Goal: Task Accomplishment & Management: Use online tool/utility

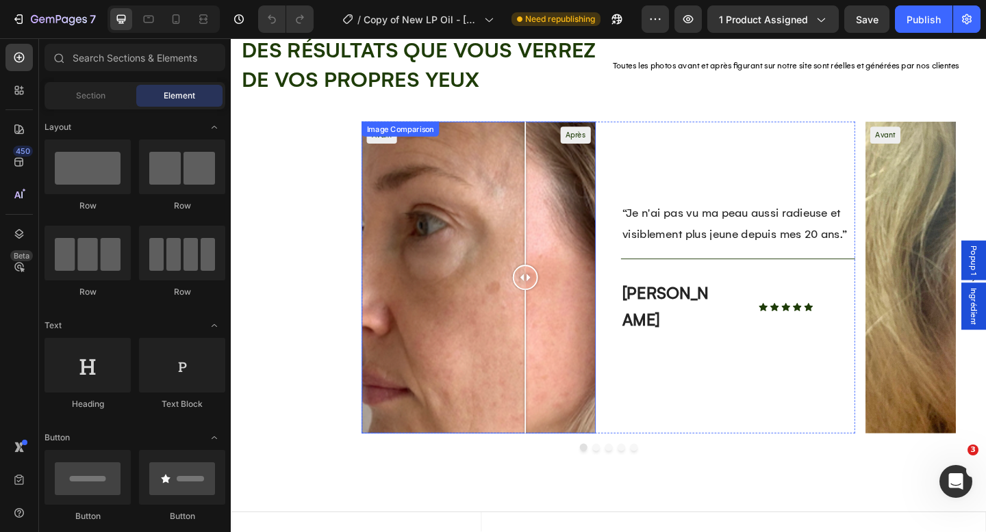
drag, startPoint x: 497, startPoint y: 303, endPoint x: 553, endPoint y: 290, distance: 57.8
click at [553, 290] on div at bounding box center [550, 298] width 27 height 27
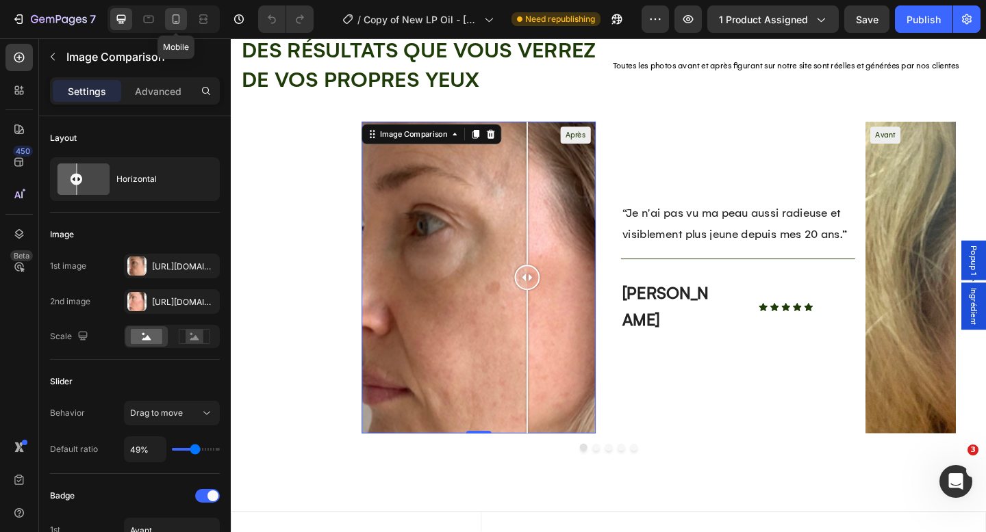
click at [179, 21] on icon at bounding box center [176, 19] width 14 height 14
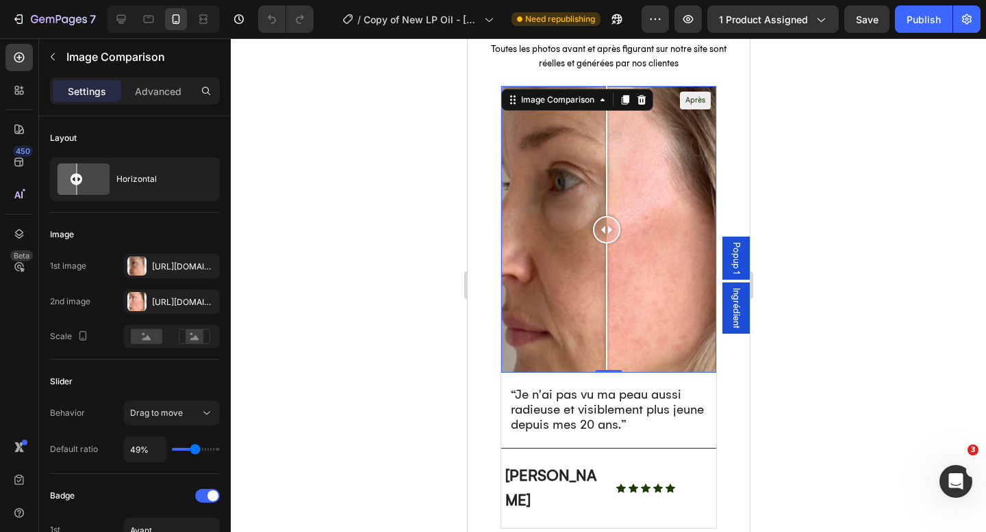
scroll to position [1493, 0]
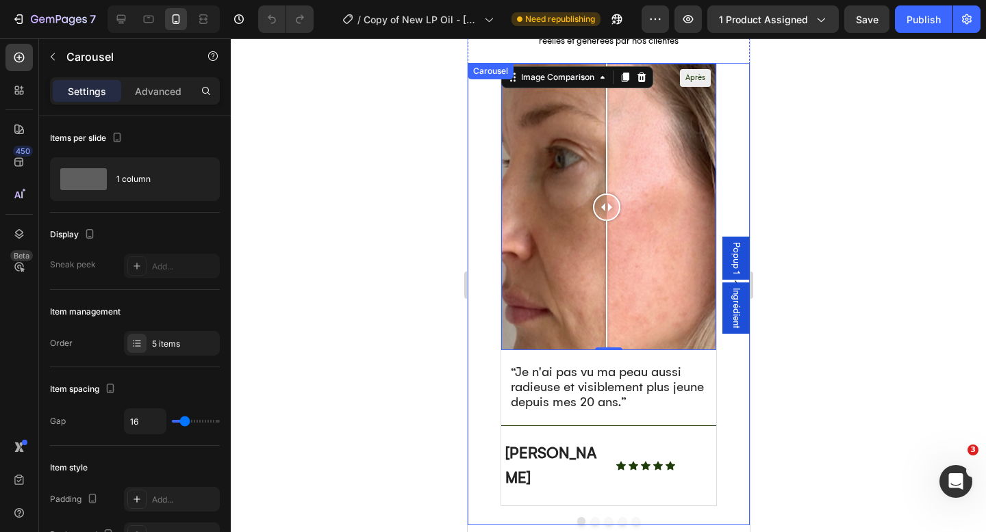
click at [595, 493] on div "Avant Après Image Comparison 0 “Je n'ai pas vu ma peau aussi radieuse et visibl…" at bounding box center [608, 294] width 282 height 463
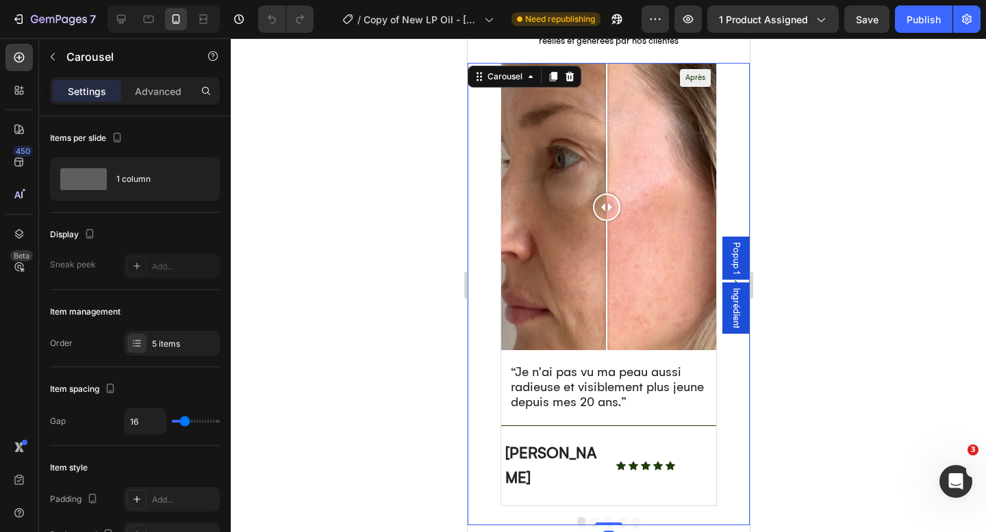
click at [595, 517] on button "Dot" at bounding box center [594, 521] width 8 height 8
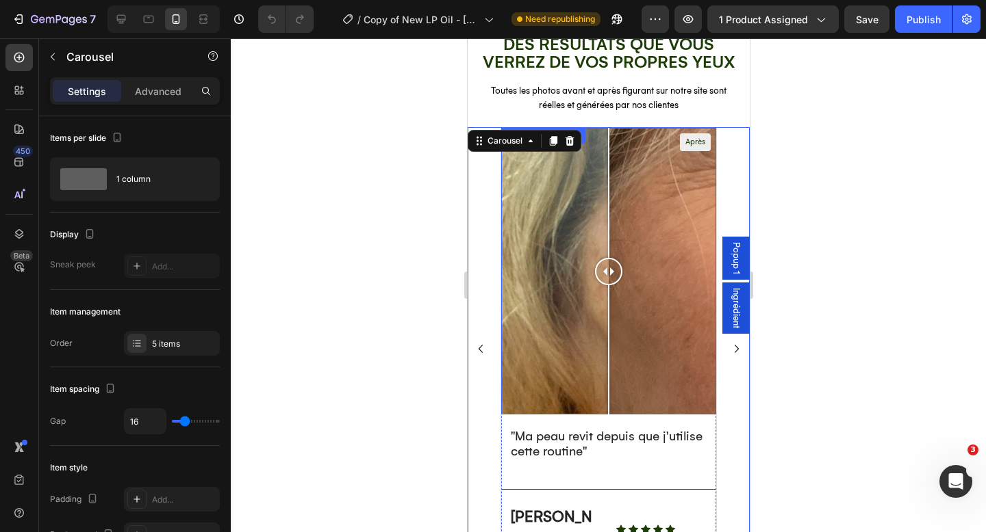
scroll to position [1426, 0]
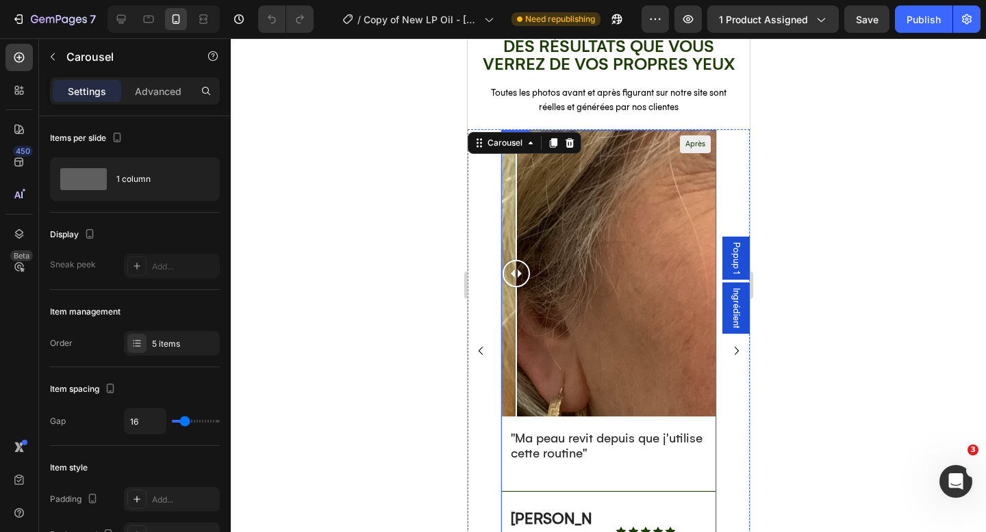
drag, startPoint x: 608, startPoint y: 268, endPoint x: 495, endPoint y: 313, distance: 122.5
click at [495, 313] on div "Avant Après Image Comparison “Je n'ai pas vu ma peau aussi radieuse et visiblem…" at bounding box center [608, 351] width 282 height 444
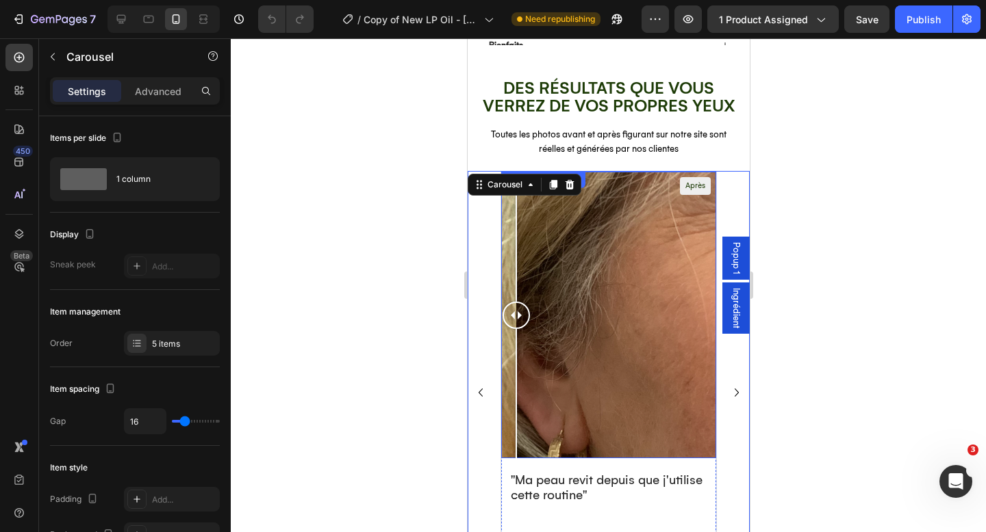
scroll to position [1383, 0]
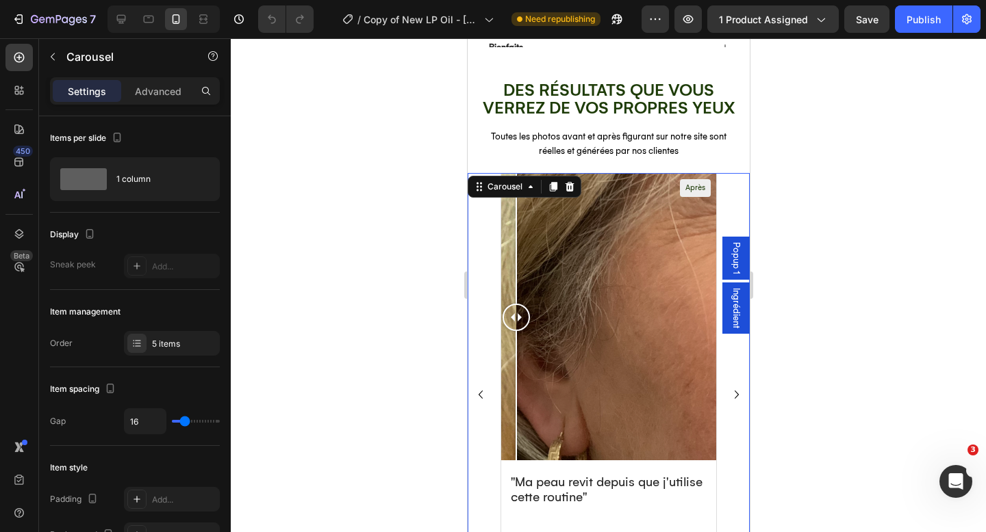
click at [840, 242] on div at bounding box center [608, 285] width 755 height 494
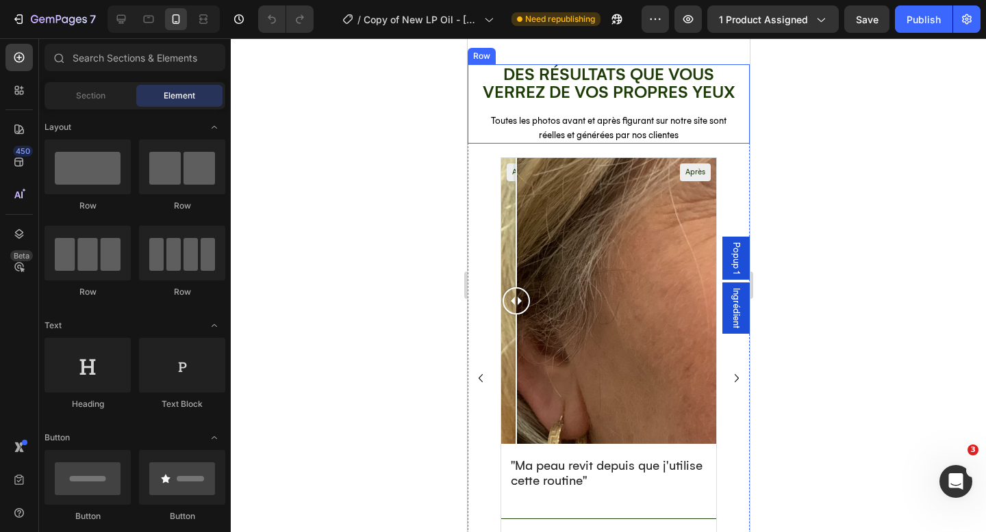
scroll to position [1640, 0]
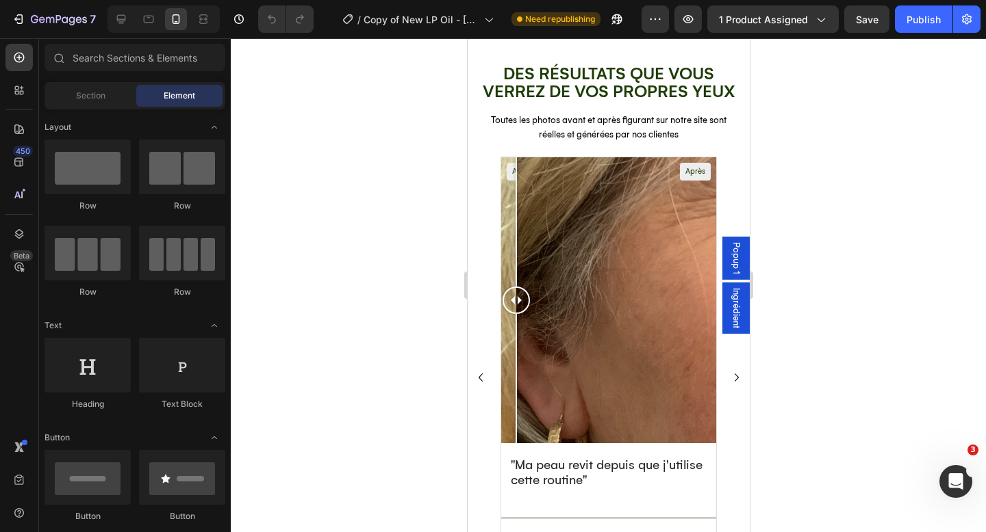
click at [727, 308] on div "Ingrédient" at bounding box center [734, 308] width 27 height 51
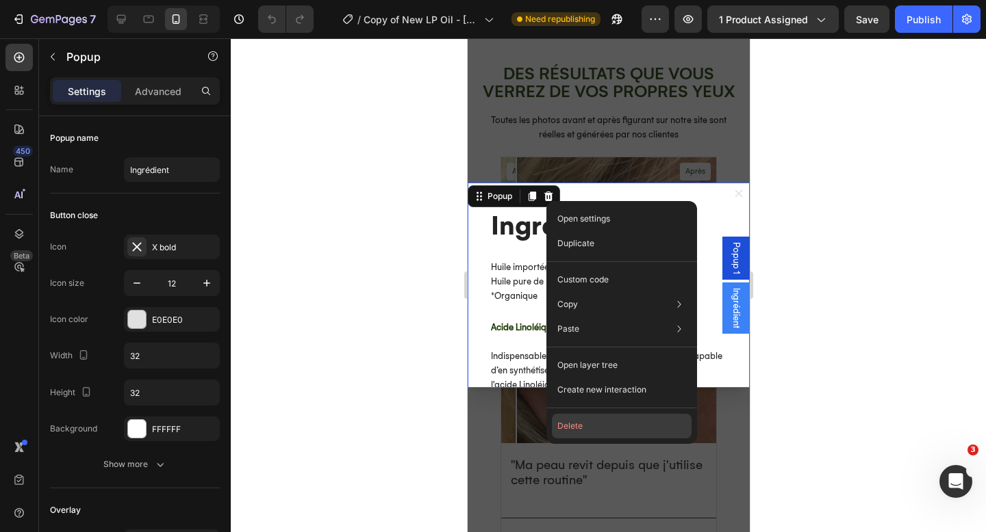
click at [586, 431] on button "Delete" at bounding box center [622, 426] width 140 height 25
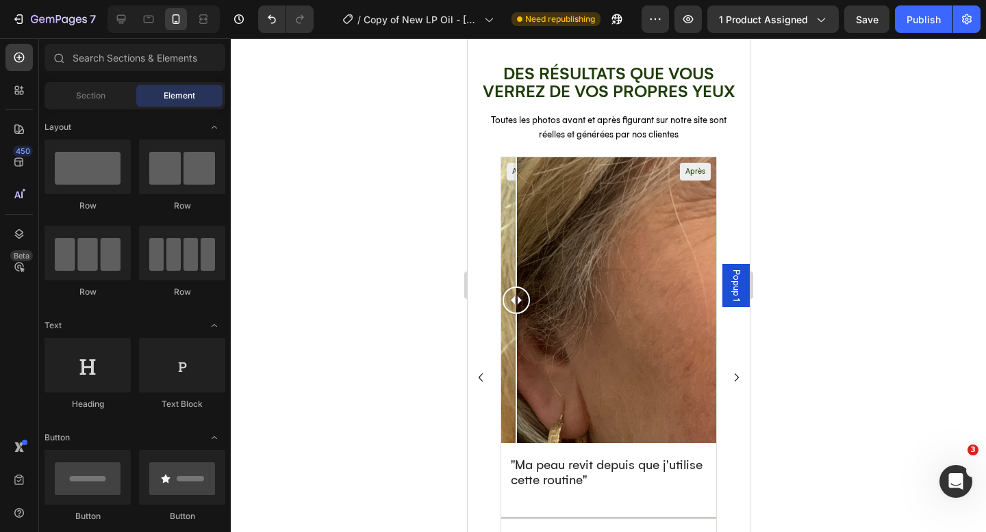
click at [737, 274] on span "Popup 1" at bounding box center [735, 286] width 14 height 32
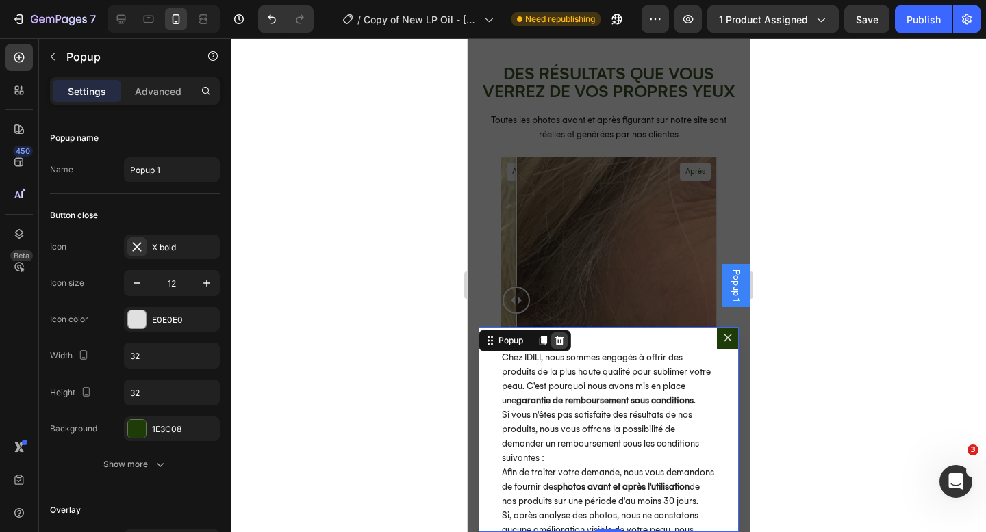
click at [556, 341] on icon "Dialog content" at bounding box center [558, 341] width 9 height 10
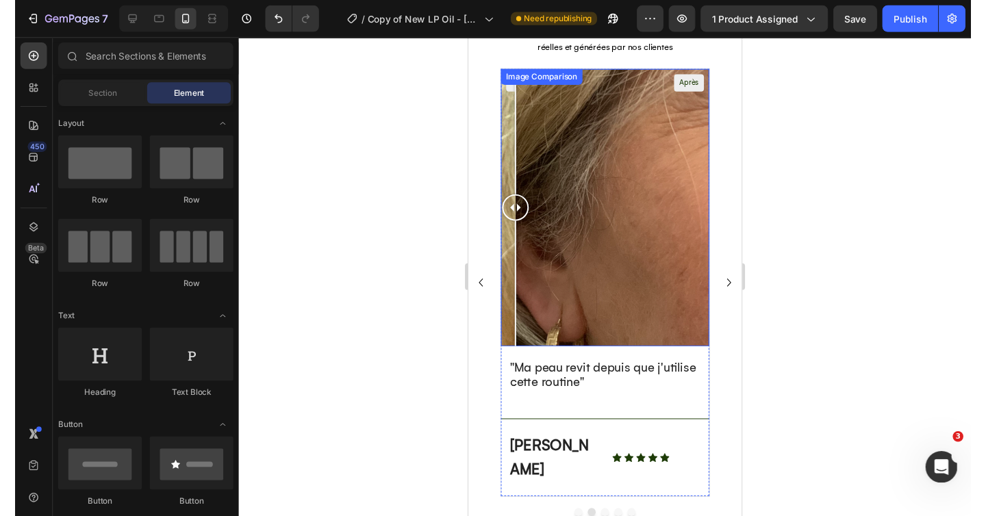
scroll to position [1734, 0]
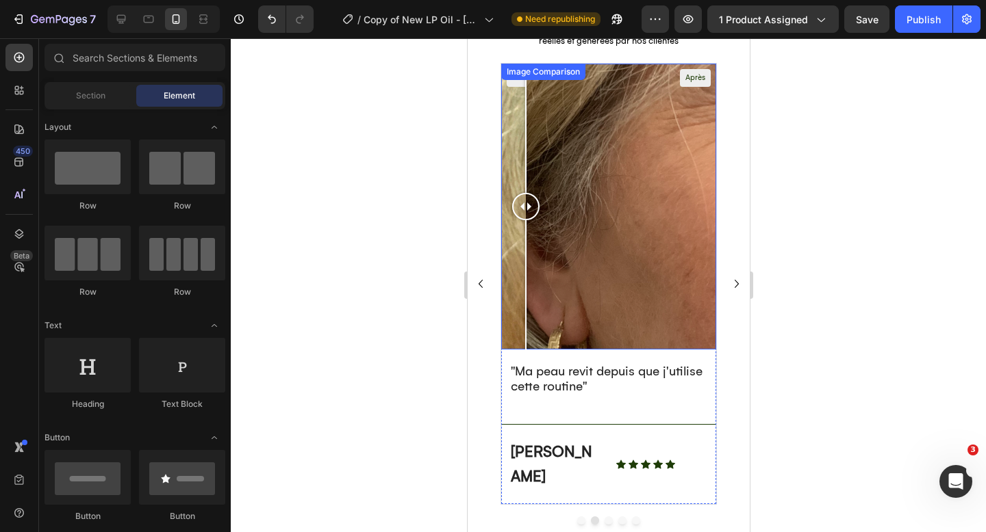
drag, startPoint x: 516, startPoint y: 205, endPoint x: 528, endPoint y: 205, distance: 11.6
click at [528, 205] on div at bounding box center [524, 206] width 27 height 27
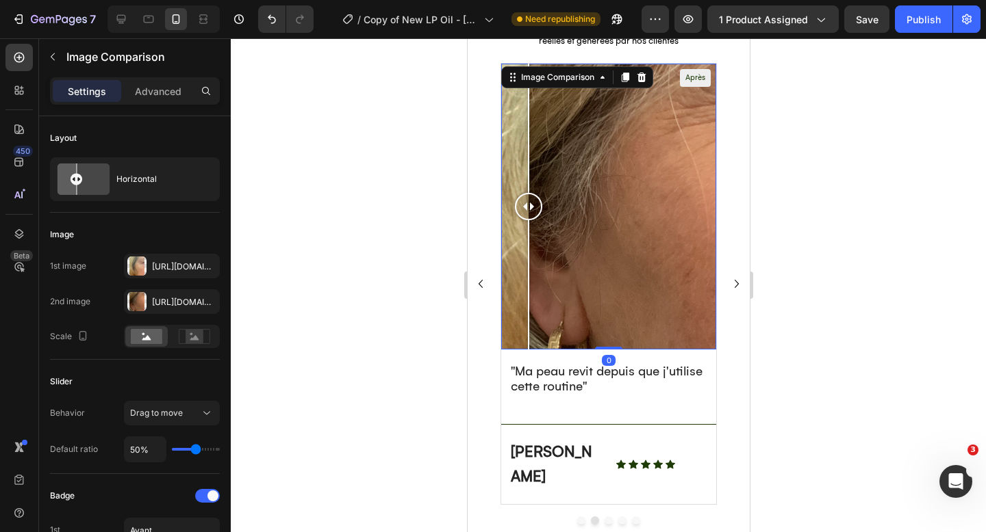
click at [442, 211] on div at bounding box center [608, 285] width 755 height 494
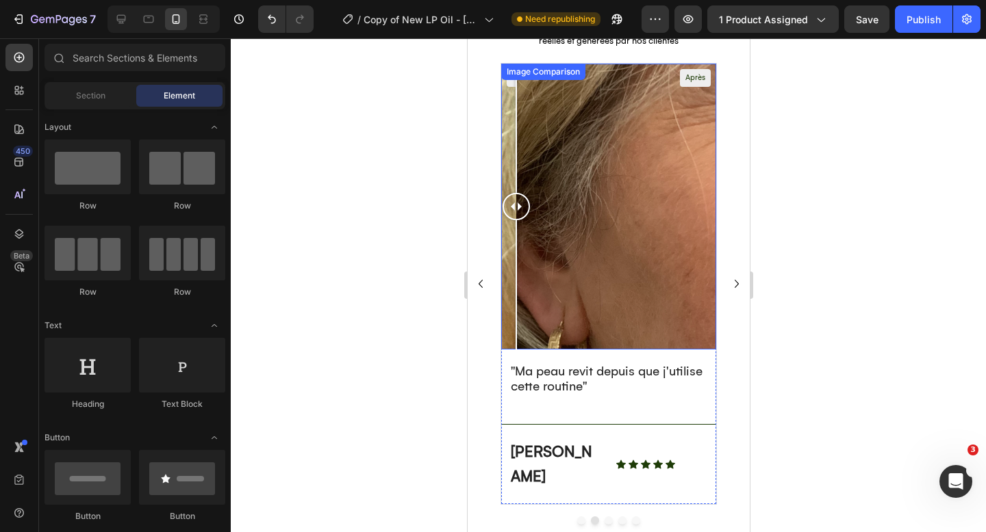
drag, startPoint x: 527, startPoint y: 208, endPoint x: 507, endPoint y: 259, distance: 55.0
click at [507, 259] on div at bounding box center [515, 207] width 27 height 287
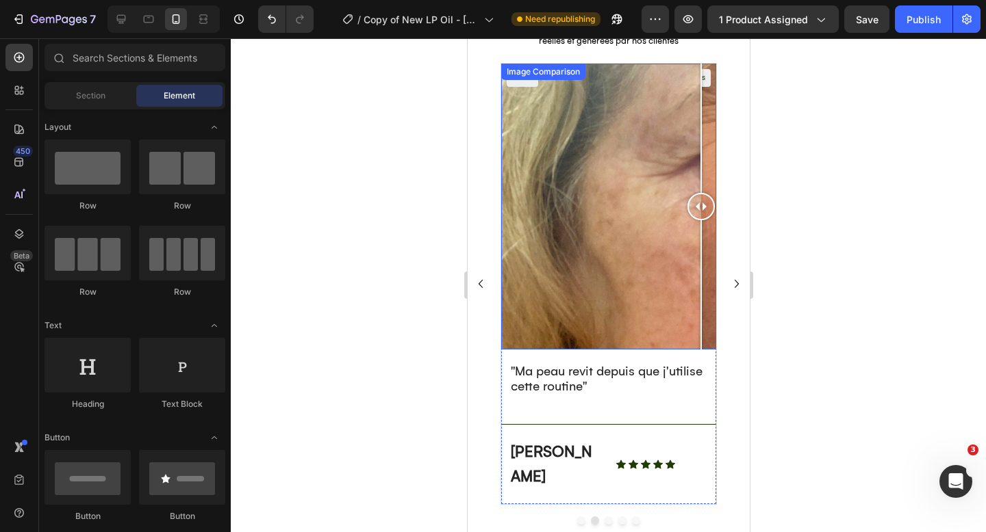
drag, startPoint x: 517, startPoint y: 205, endPoint x: 713, endPoint y: 231, distance: 197.6
click at [713, 231] on div at bounding box center [699, 207] width 27 height 287
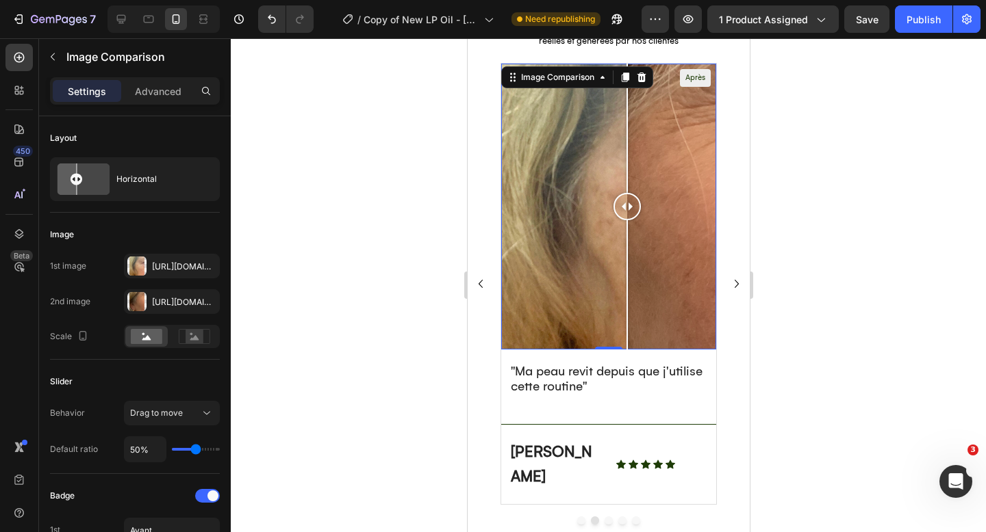
click at [626, 187] on div "Avant Après" at bounding box center [607, 207] width 215 height 287
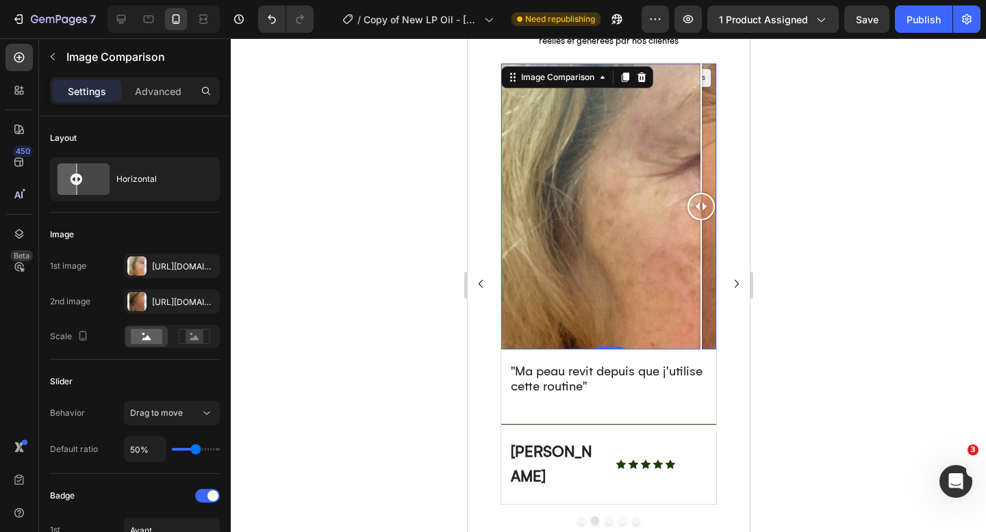
drag, startPoint x: 630, startPoint y: 205, endPoint x: 715, endPoint y: 205, distance: 84.2
click at [715, 205] on div "Avant Après" at bounding box center [607, 207] width 215 height 287
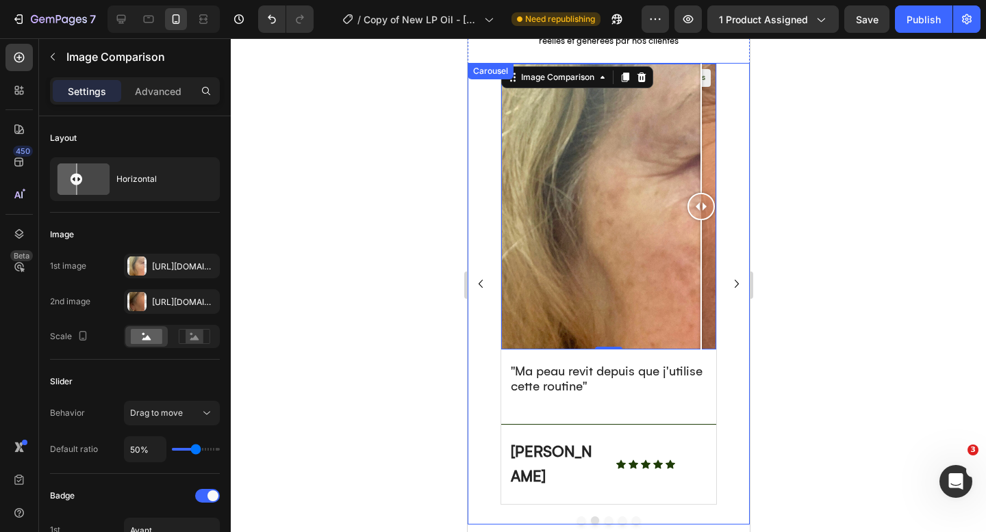
click at [758, 205] on div at bounding box center [608, 285] width 755 height 494
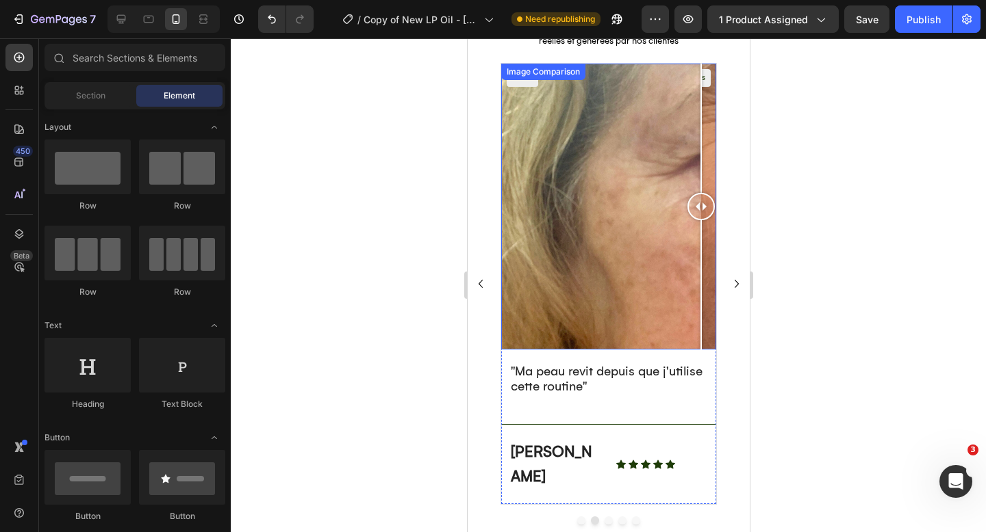
drag, startPoint x: 695, startPoint y: 203, endPoint x: 712, endPoint y: 229, distance: 30.6
click at [712, 229] on div at bounding box center [699, 207] width 27 height 287
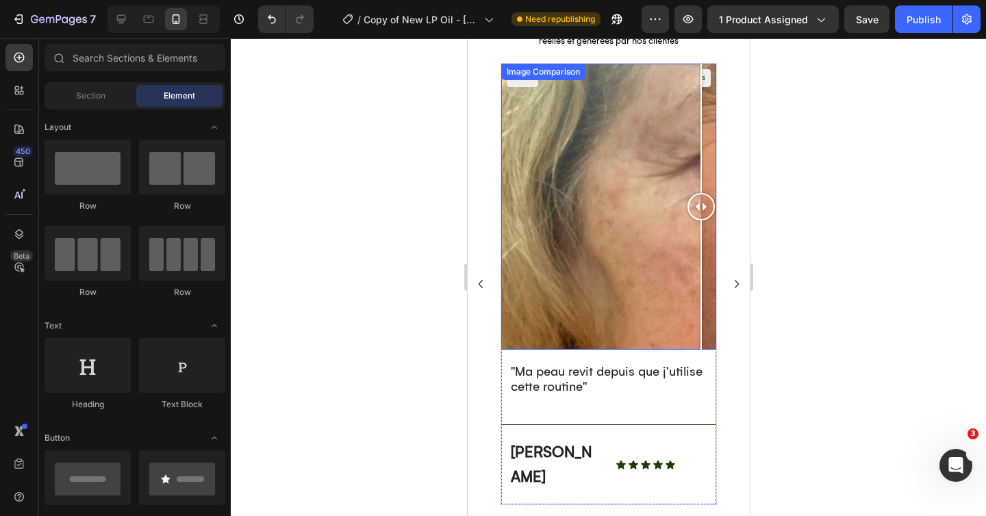
click at [742, 142] on div "Avant Après Image Comparison “Je n'ai pas vu ma peau aussi radieuse et visiblem…" at bounding box center [608, 285] width 282 height 444
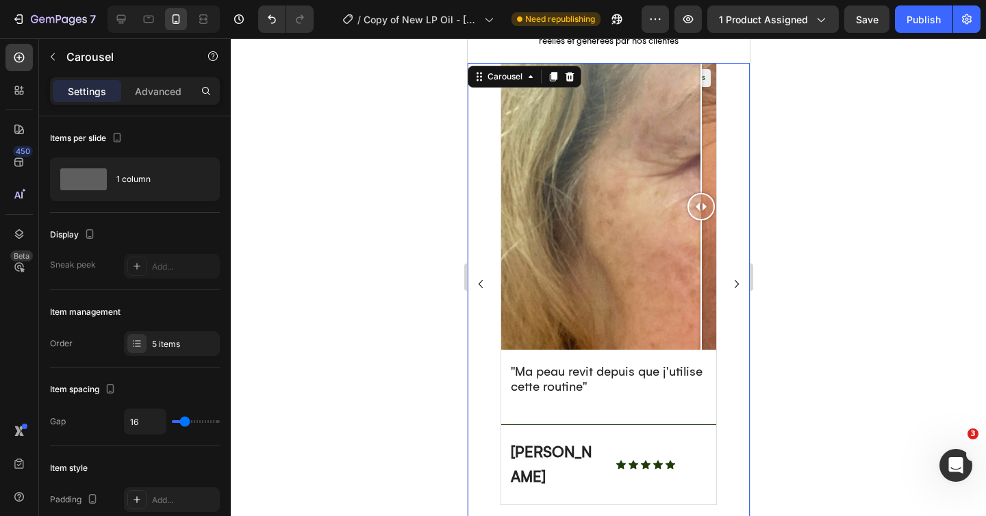
click at [794, 154] on div at bounding box center [608, 277] width 755 height 478
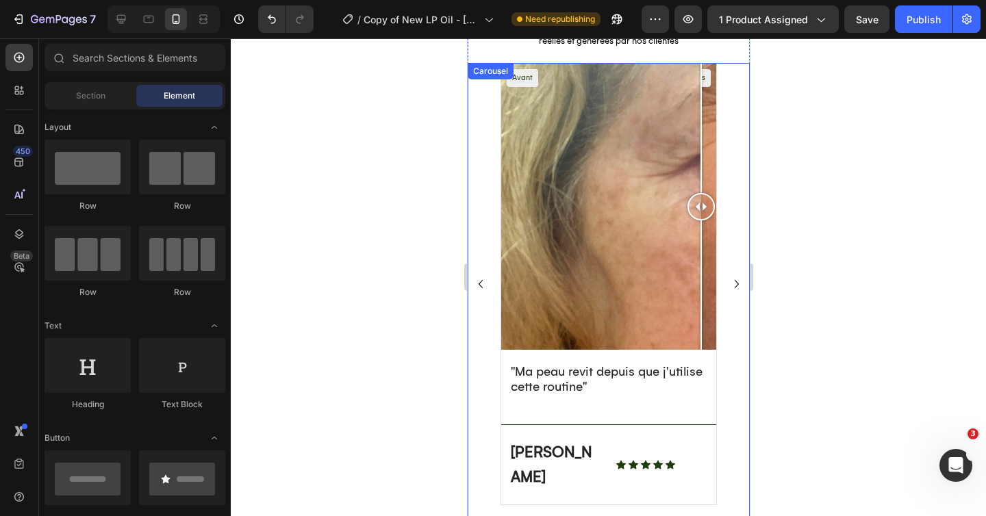
click at [793, 118] on div at bounding box center [608, 277] width 755 height 478
click at [834, 129] on div at bounding box center [608, 277] width 755 height 478
click at [802, 89] on div at bounding box center [608, 277] width 755 height 478
click at [355, 315] on div at bounding box center [608, 277] width 755 height 478
click at [817, 156] on div at bounding box center [608, 277] width 755 height 478
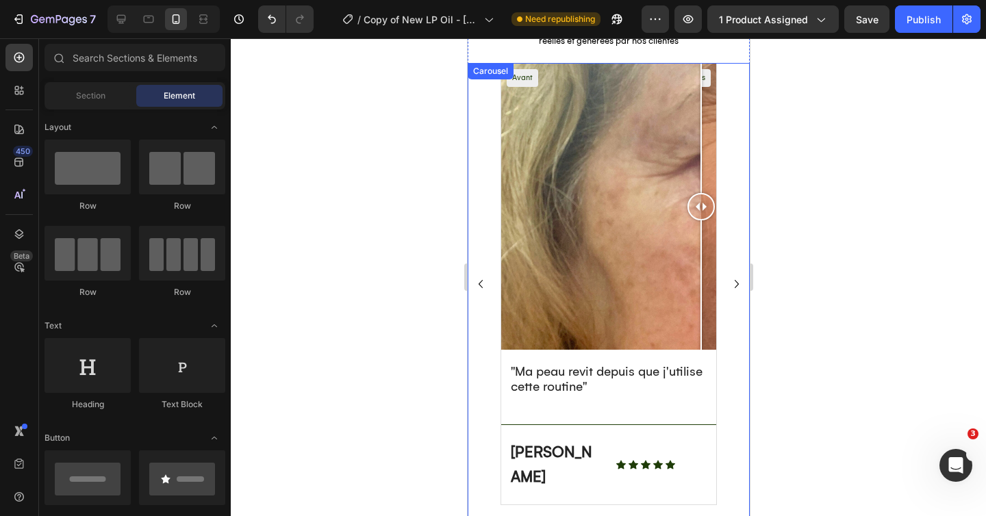
click at [807, 222] on div at bounding box center [608, 277] width 755 height 478
click at [844, 324] on div at bounding box center [608, 277] width 755 height 478
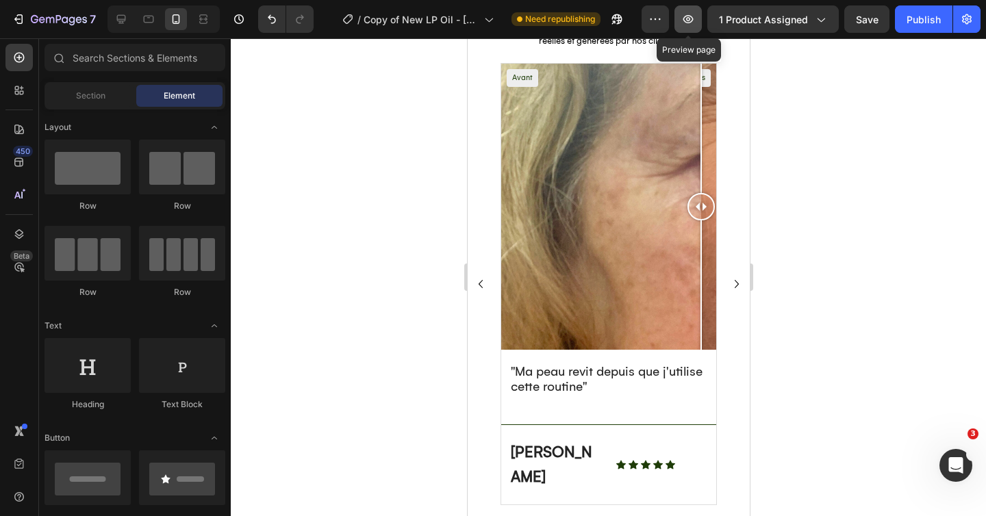
click at [694, 28] on button "button" at bounding box center [687, 18] width 27 height 27
